Goal: Communication & Community: Answer question/provide support

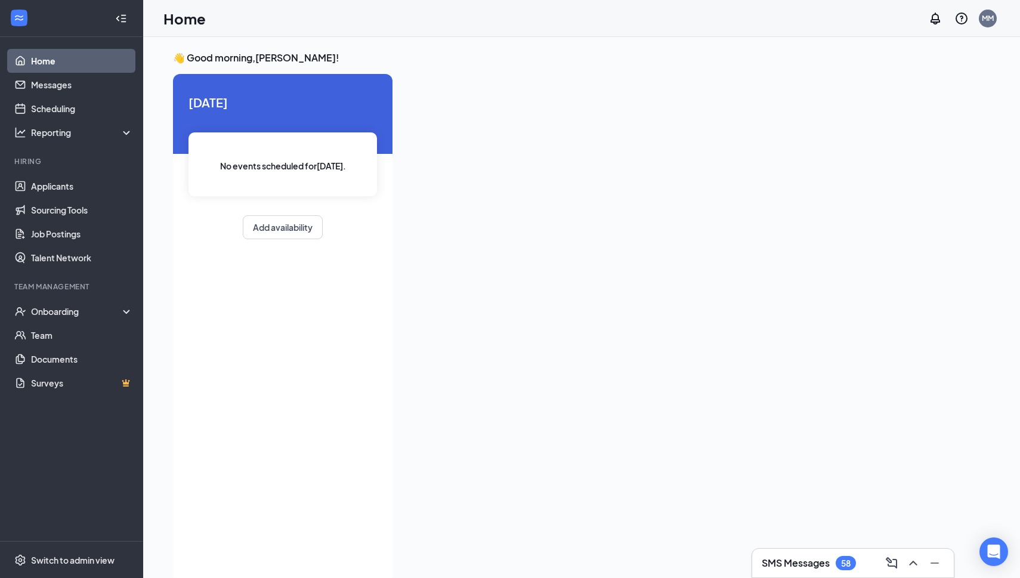
click at [818, 559] on h3 "SMS Messages" at bounding box center [796, 562] width 68 height 13
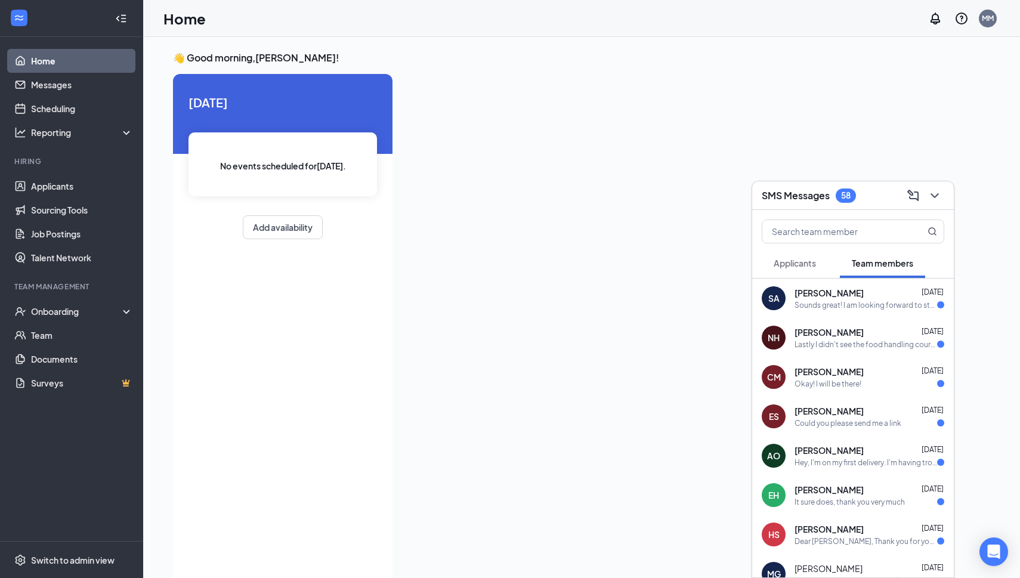
click at [873, 348] on div "Lastly I didn't see the food handling course I have to pay for. Is that somethi…" at bounding box center [865, 344] width 143 height 10
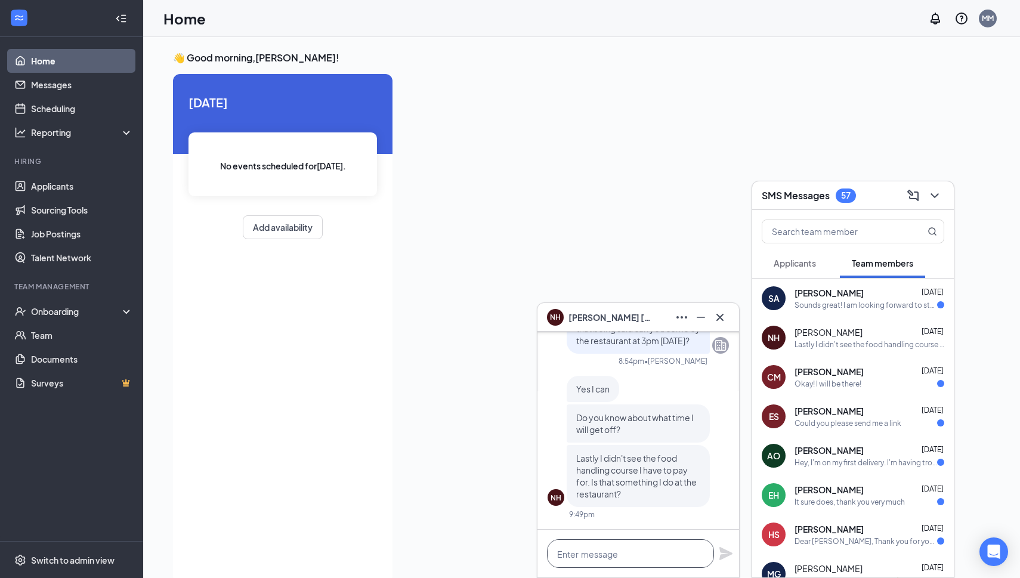
click at [615, 554] on textarea at bounding box center [630, 553] width 167 height 29
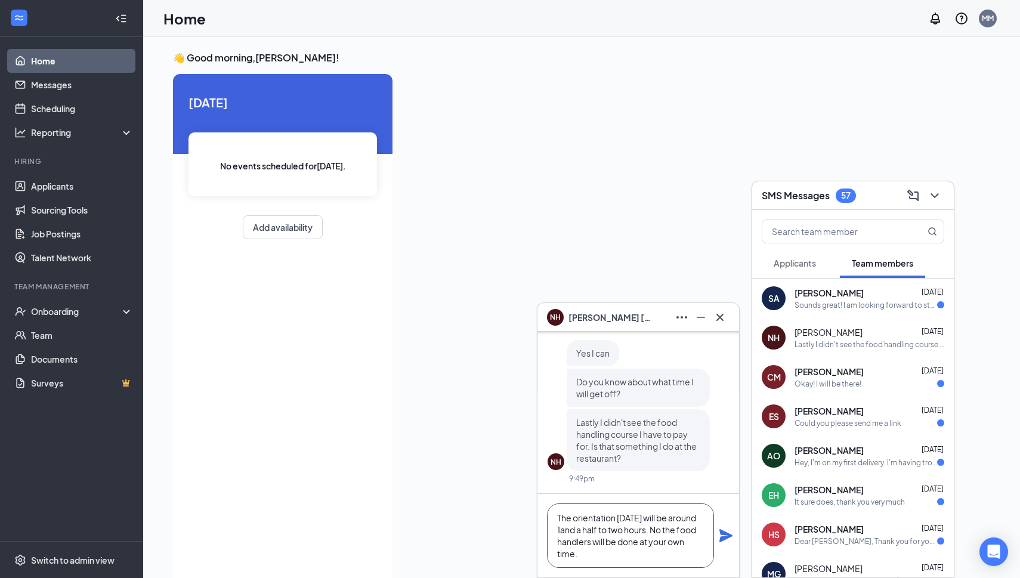
type textarea "The orientation [DATE] will be around 1and a half to two hours. No the food han…"
click at [730, 536] on icon "Plane" at bounding box center [725, 535] width 13 height 13
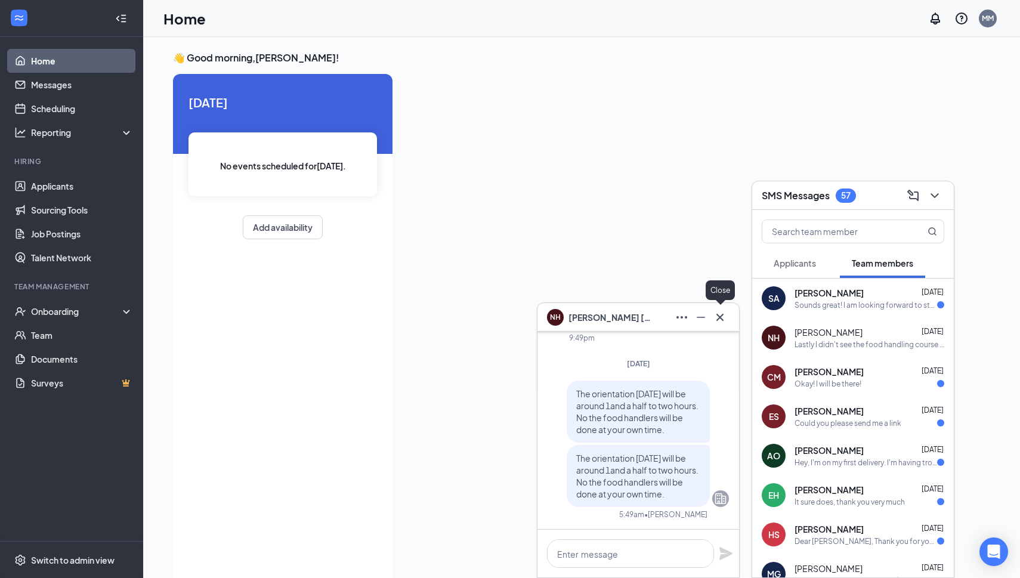
click at [720, 320] on icon "Cross" at bounding box center [720, 317] width 14 height 14
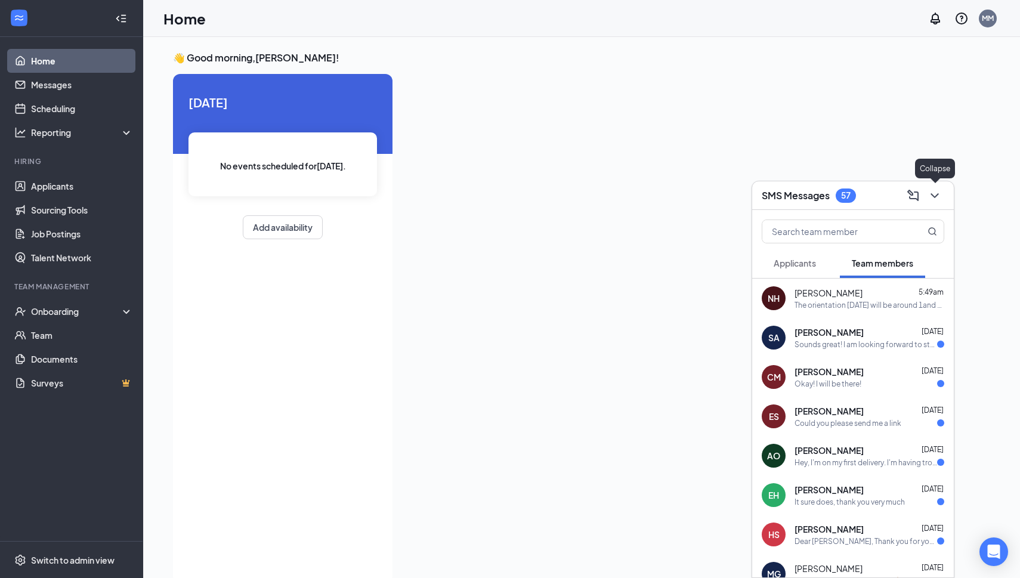
click at [941, 192] on icon "ChevronDown" at bounding box center [934, 195] width 14 height 14
